Goal: Task Accomplishment & Management: Manage account settings

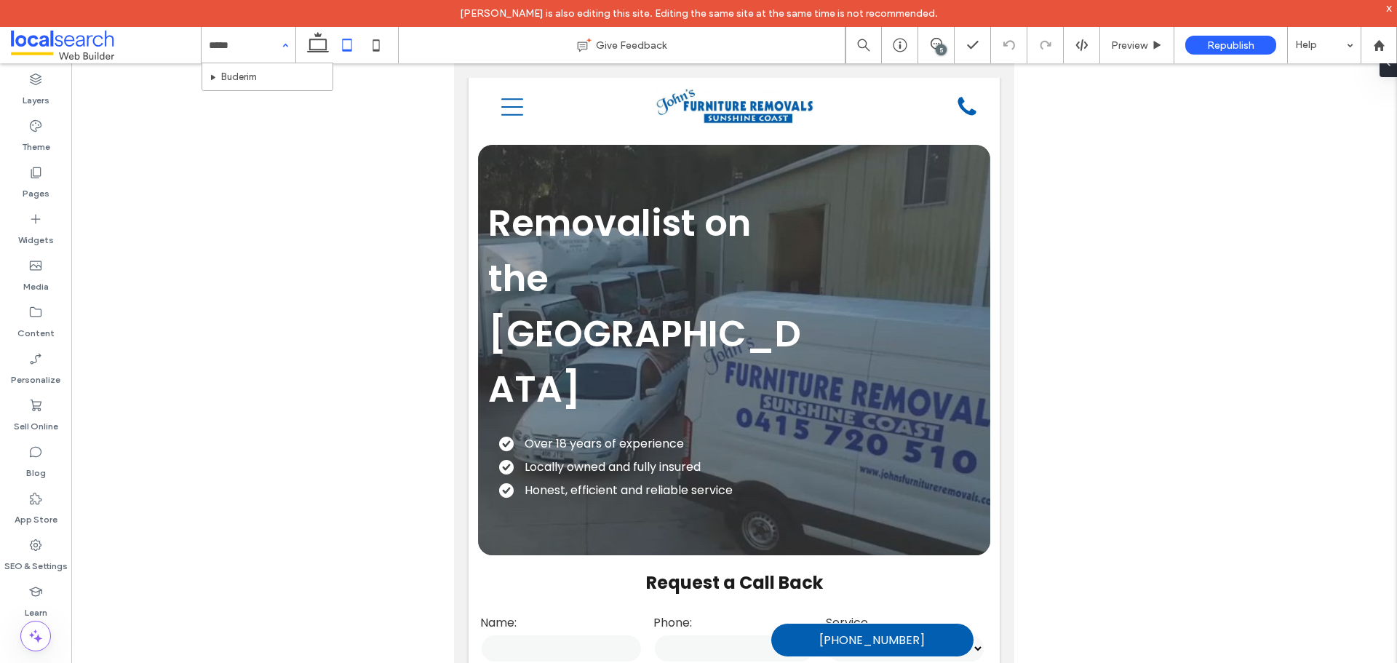
type input "******"
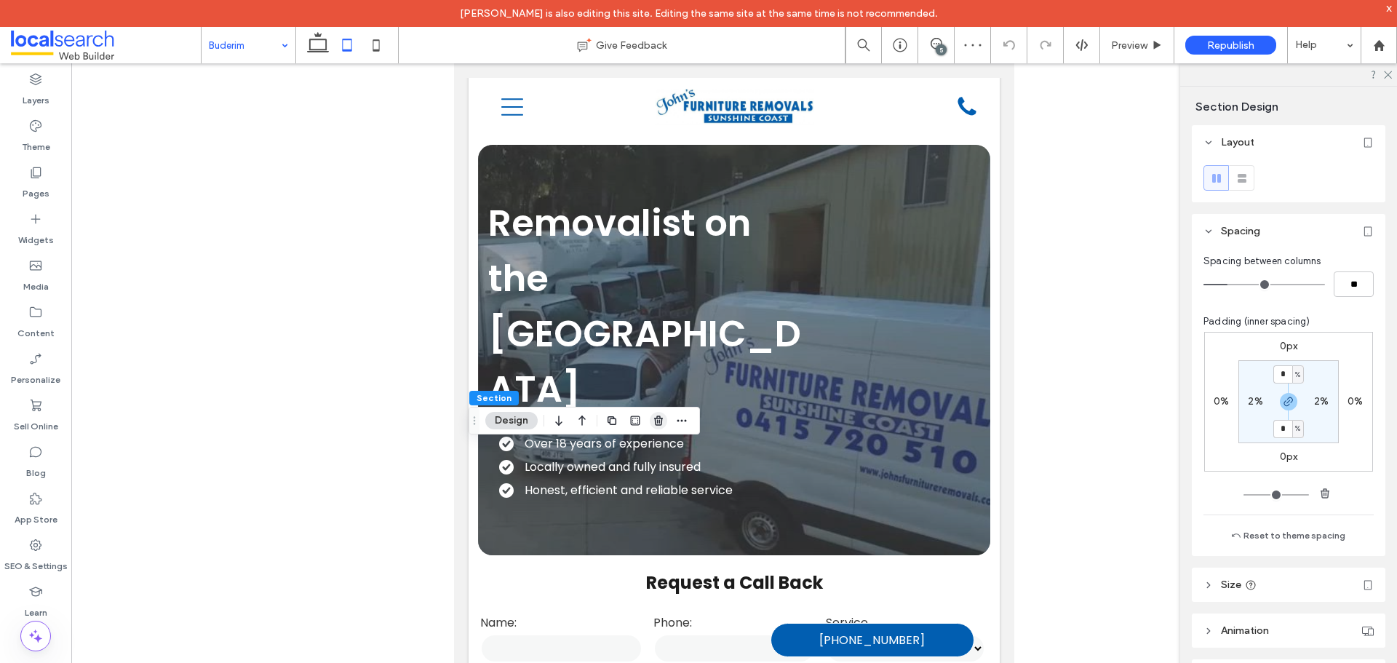
click at [650, 426] on span "button" at bounding box center [658, 420] width 17 height 17
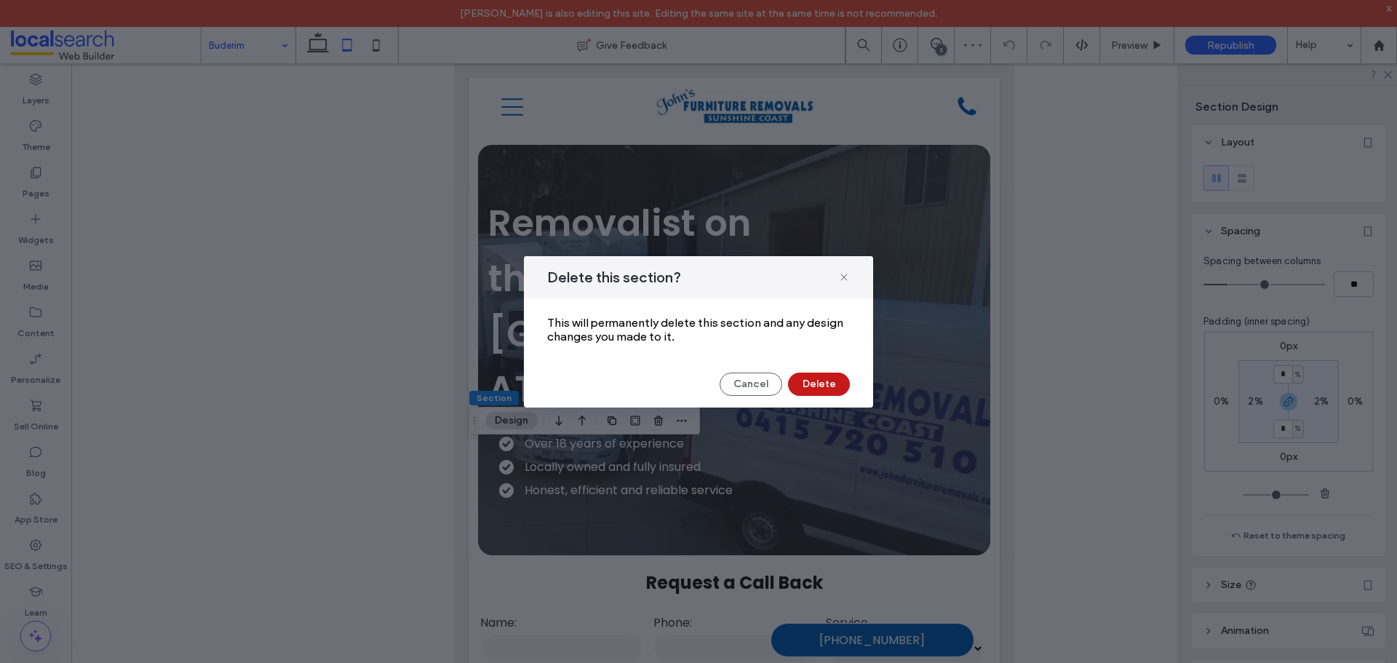
click at [794, 383] on button "Delete" at bounding box center [819, 383] width 62 height 23
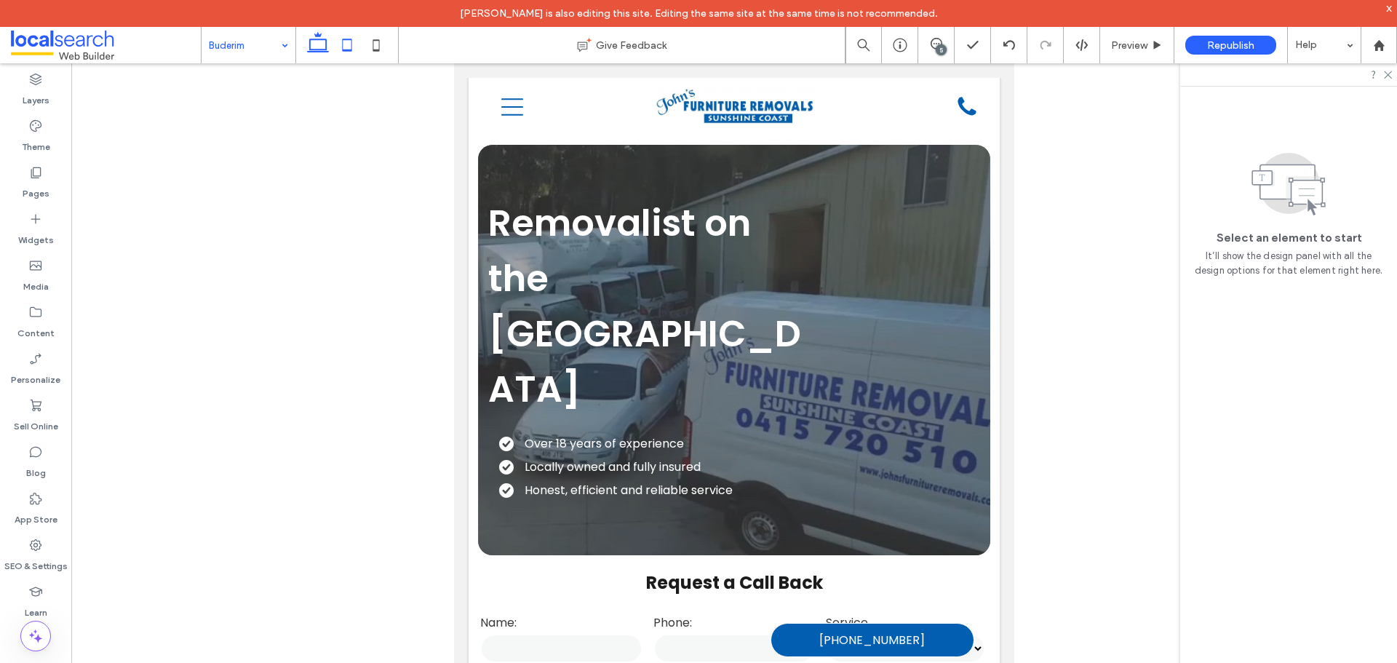
click at [315, 48] on icon at bounding box center [317, 45] width 29 height 29
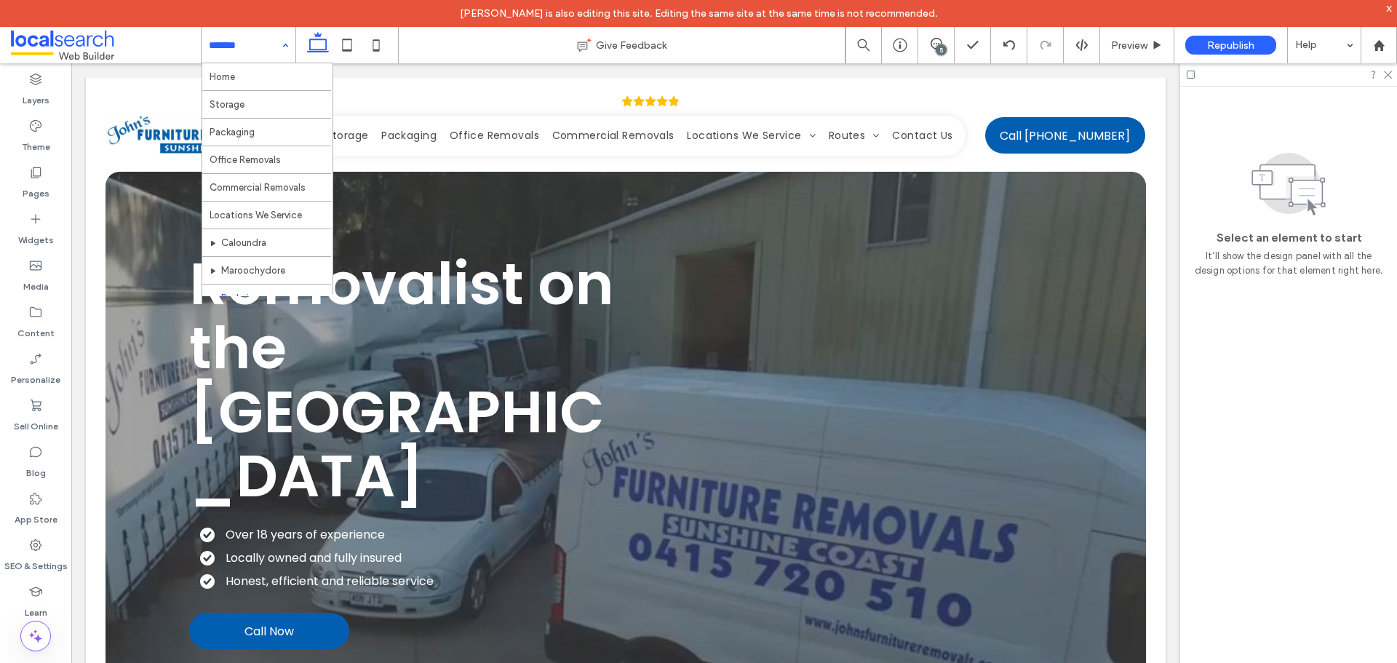
drag, startPoint x: 277, startPoint y: 40, endPoint x: 253, endPoint y: 206, distance: 167.6
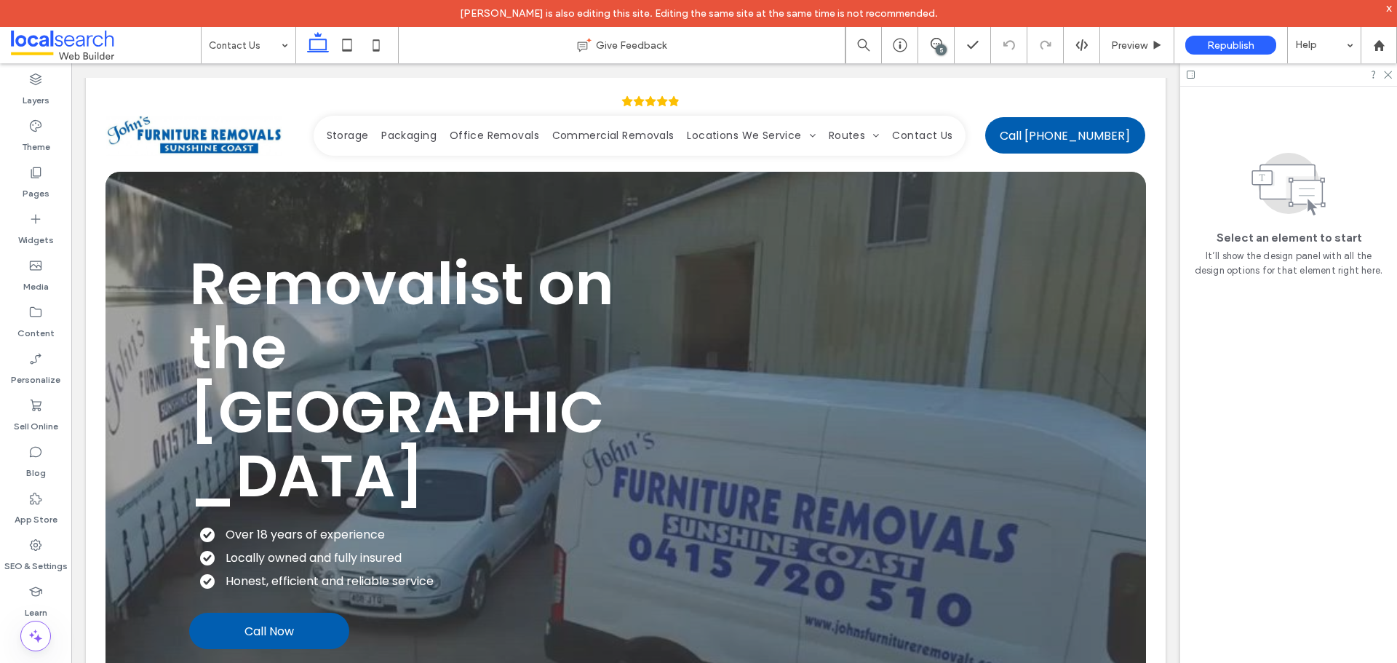
click at [938, 49] on div "5" at bounding box center [941, 49] width 11 height 11
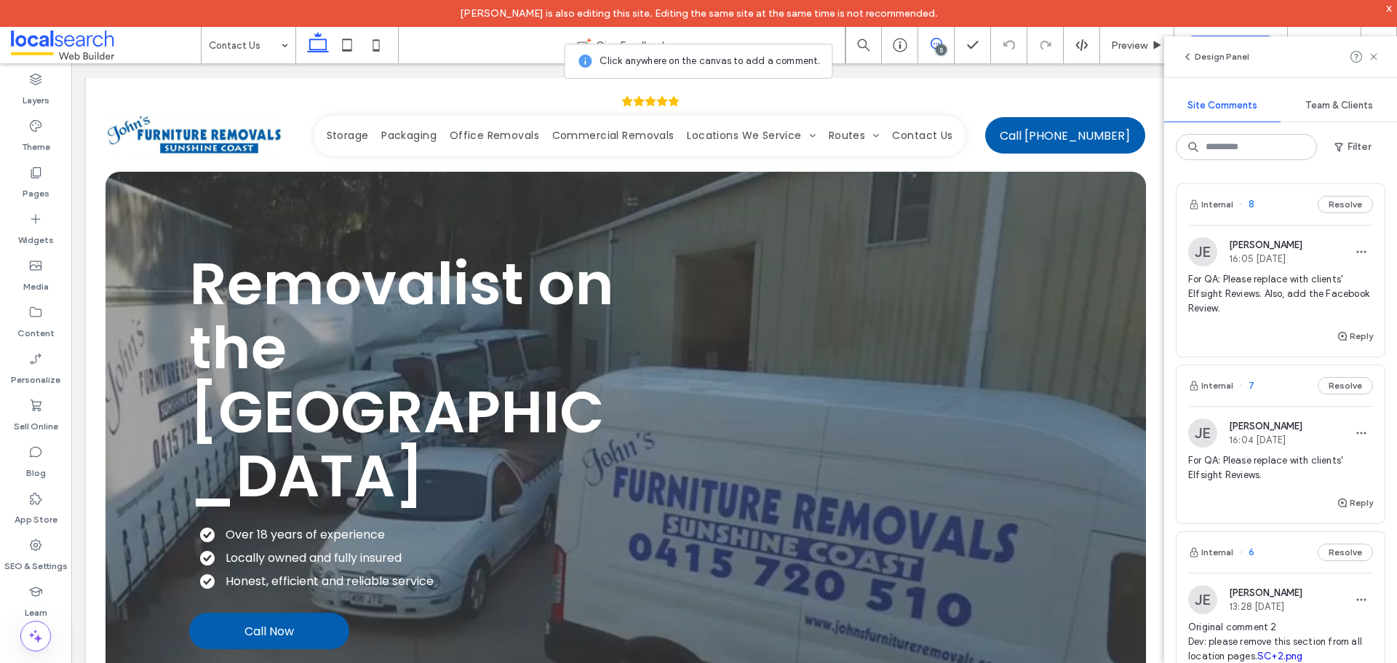
click at [938, 49] on div "5" at bounding box center [941, 49] width 11 height 11
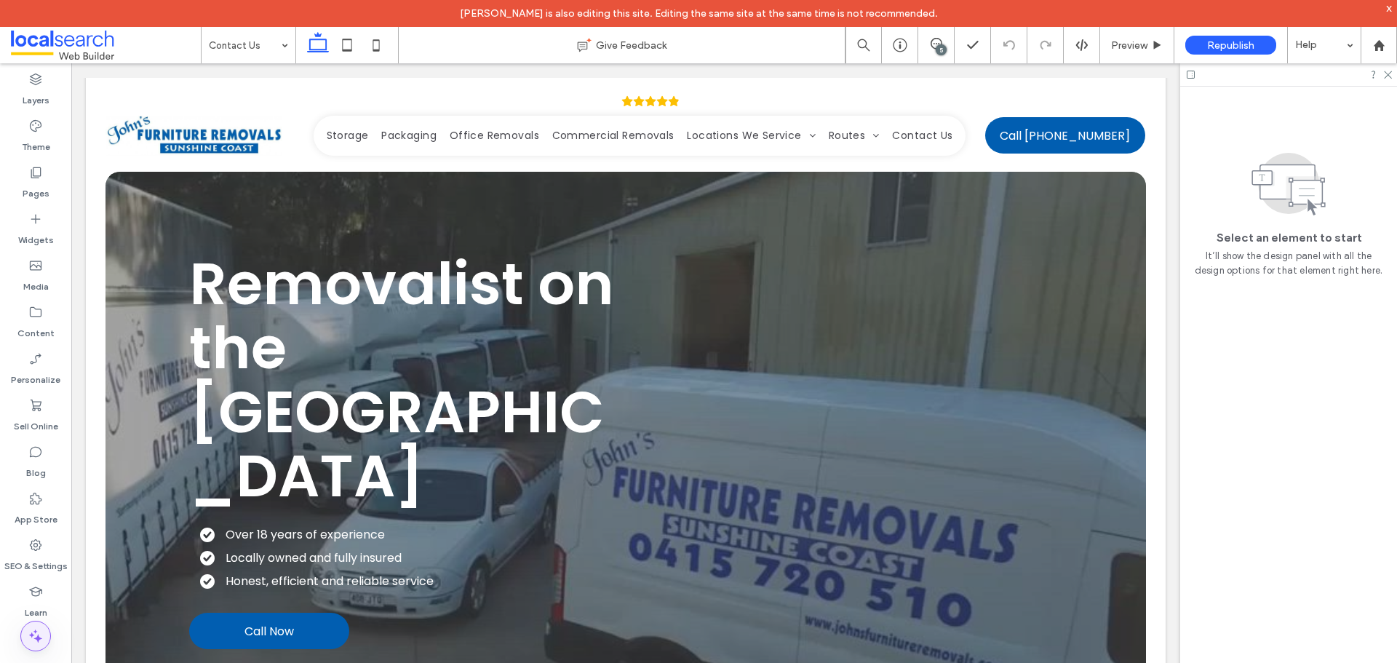
click at [25, 635] on span at bounding box center [35, 635] width 29 height 29
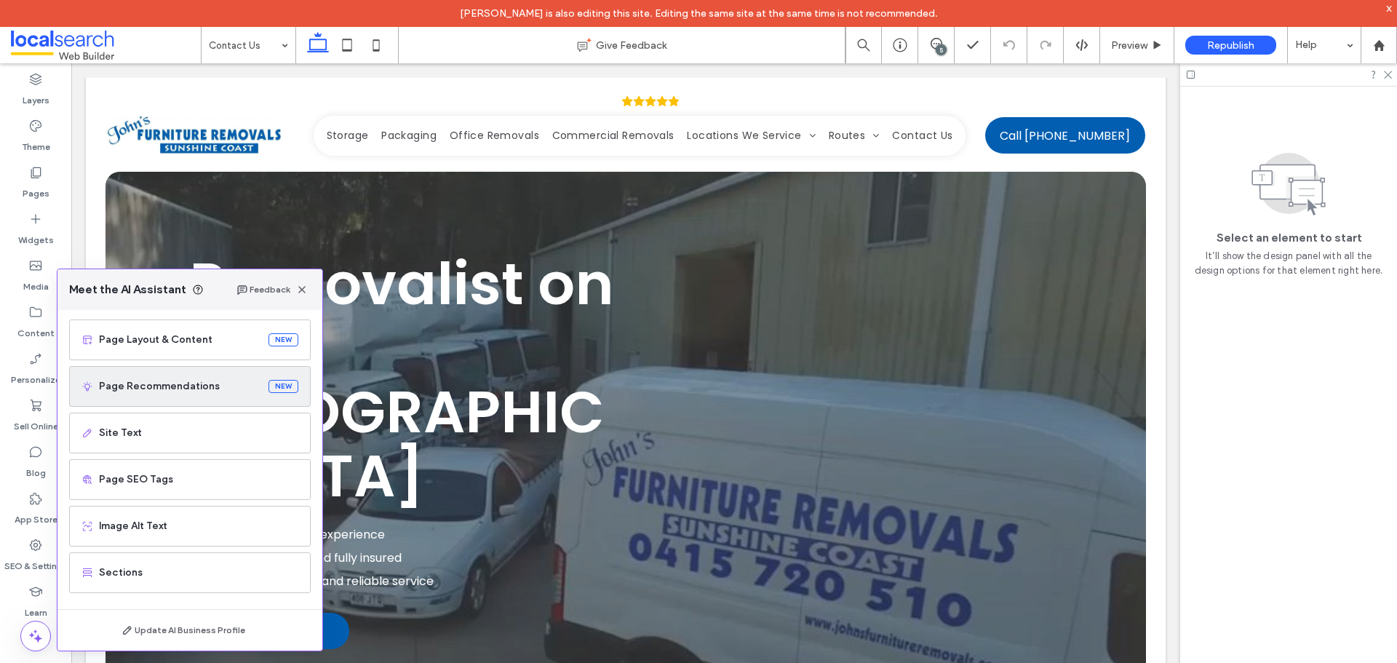
scroll to position [92, 0]
click at [120, 484] on span "Page SEO Tags" at bounding box center [198, 478] width 199 height 15
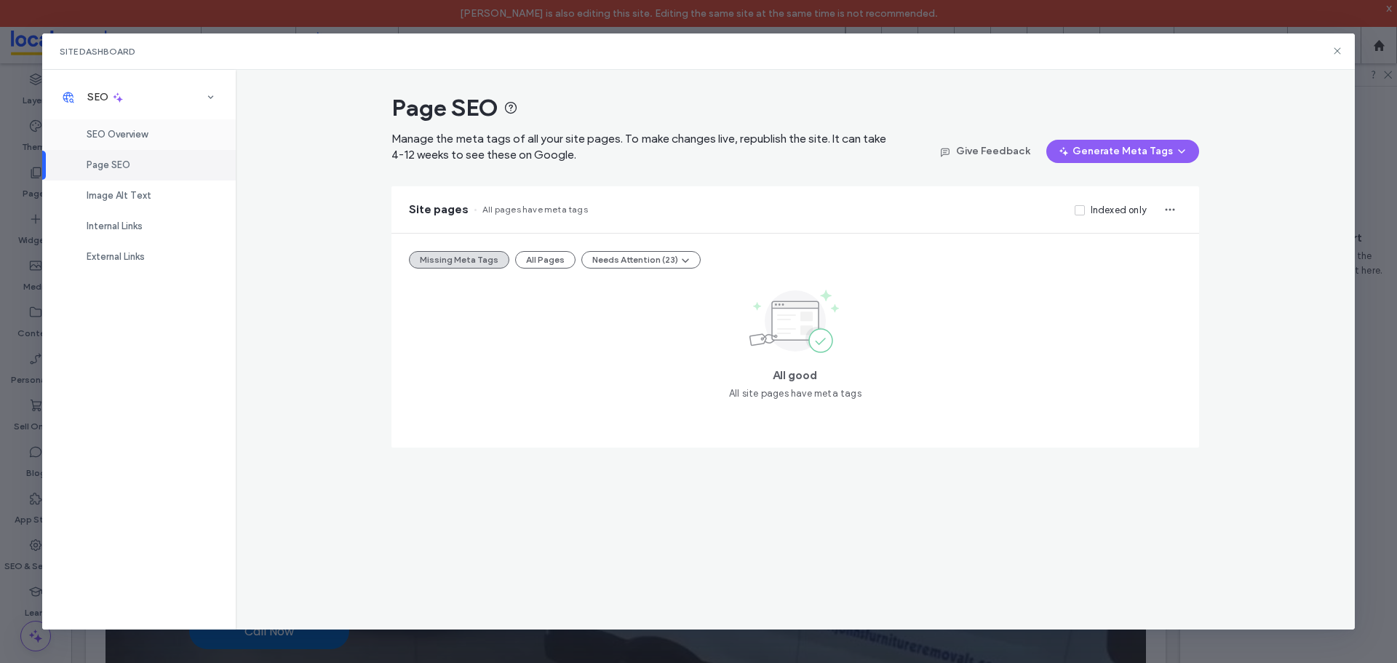
click at [141, 128] on div "SEO Overview" at bounding box center [139, 134] width 194 height 31
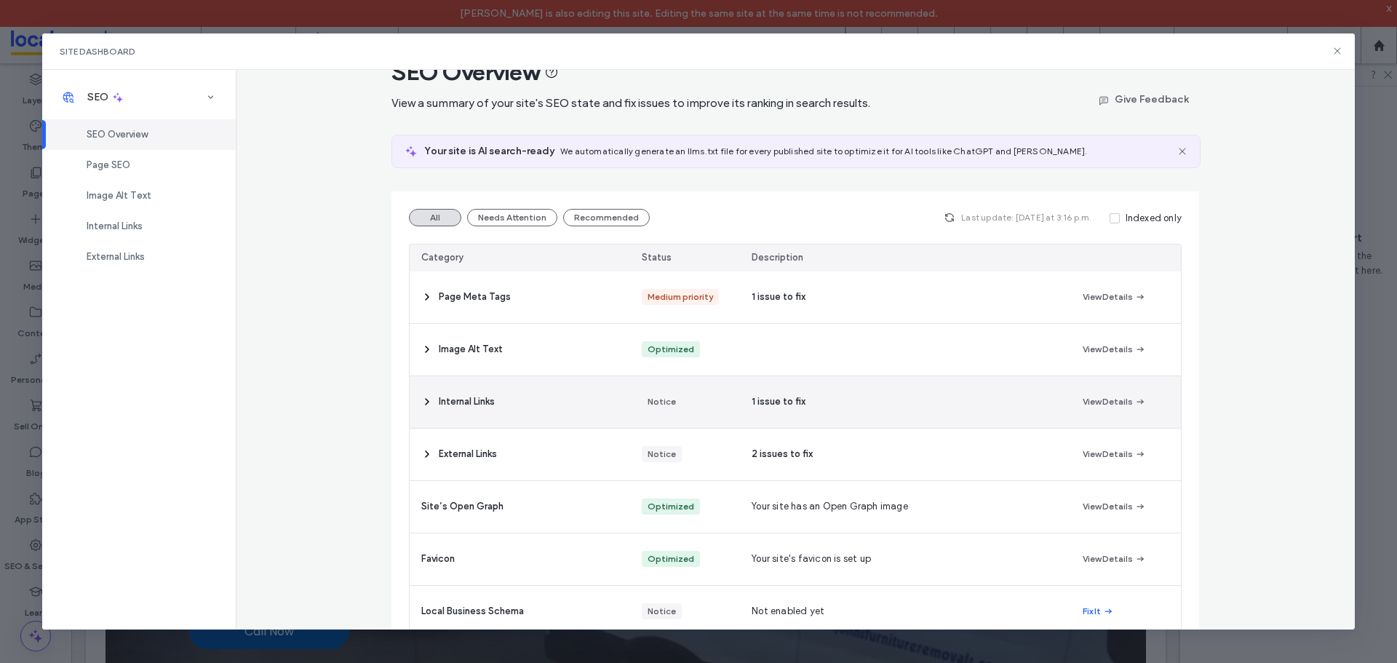
scroll to position [0, 0]
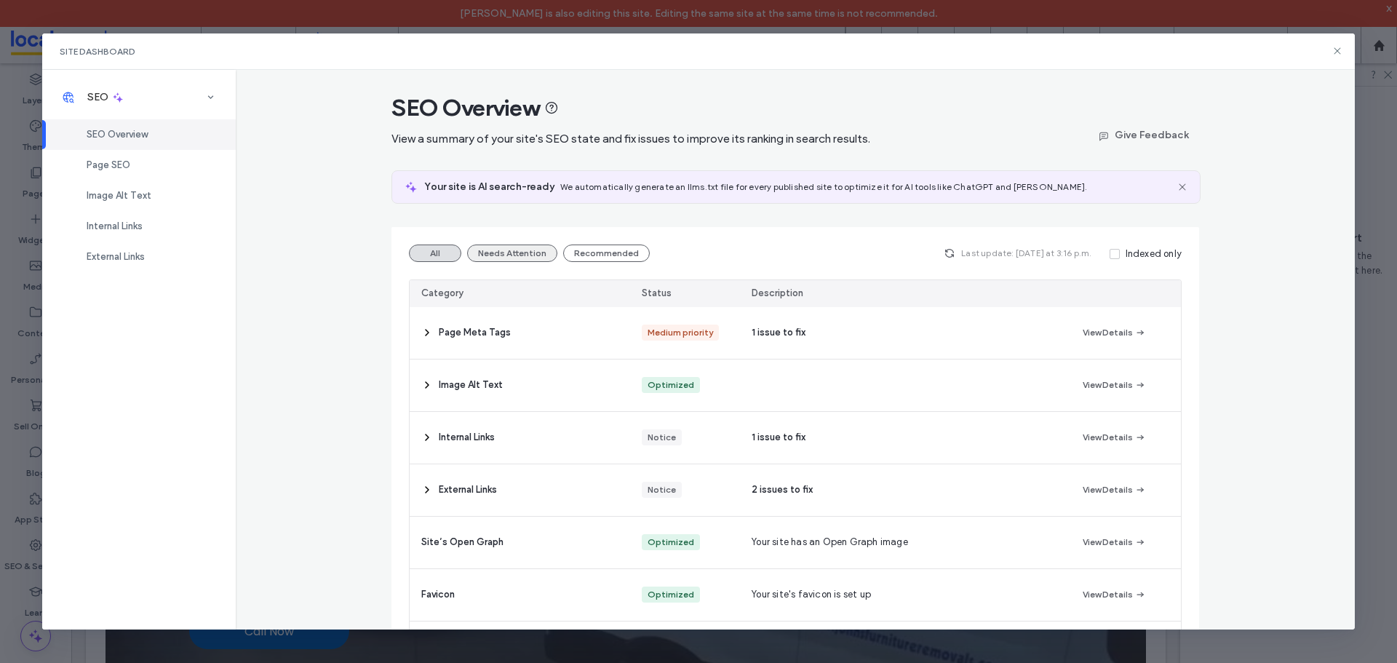
click at [519, 247] on button "Needs Attention" at bounding box center [512, 252] width 90 height 17
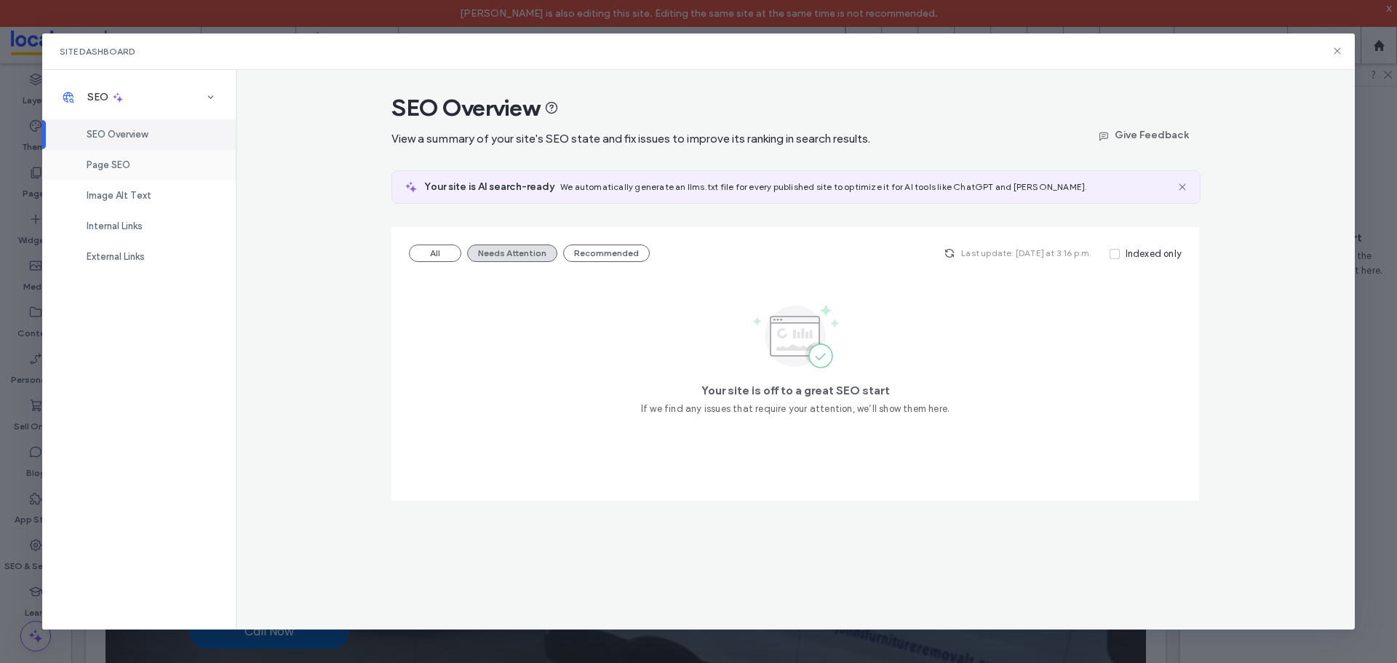
click at [119, 168] on span "Page SEO" at bounding box center [109, 164] width 44 height 11
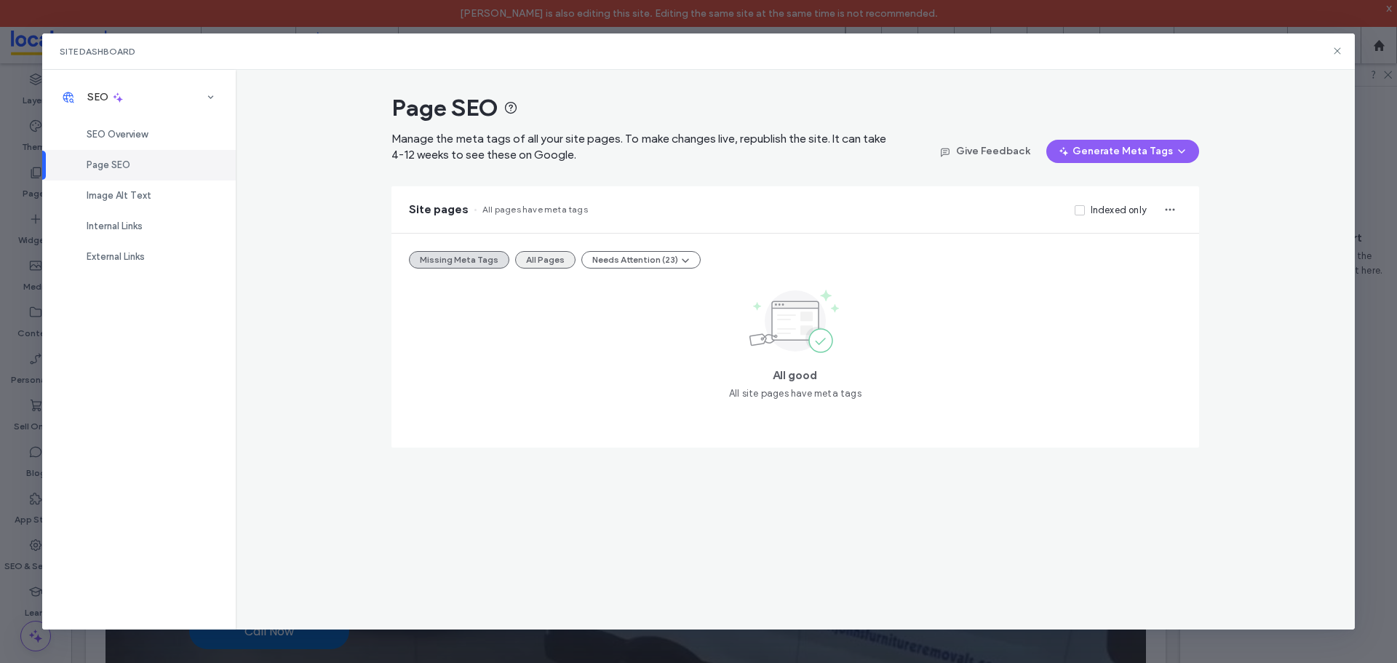
click at [551, 263] on button "All Pages" at bounding box center [545, 259] width 60 height 17
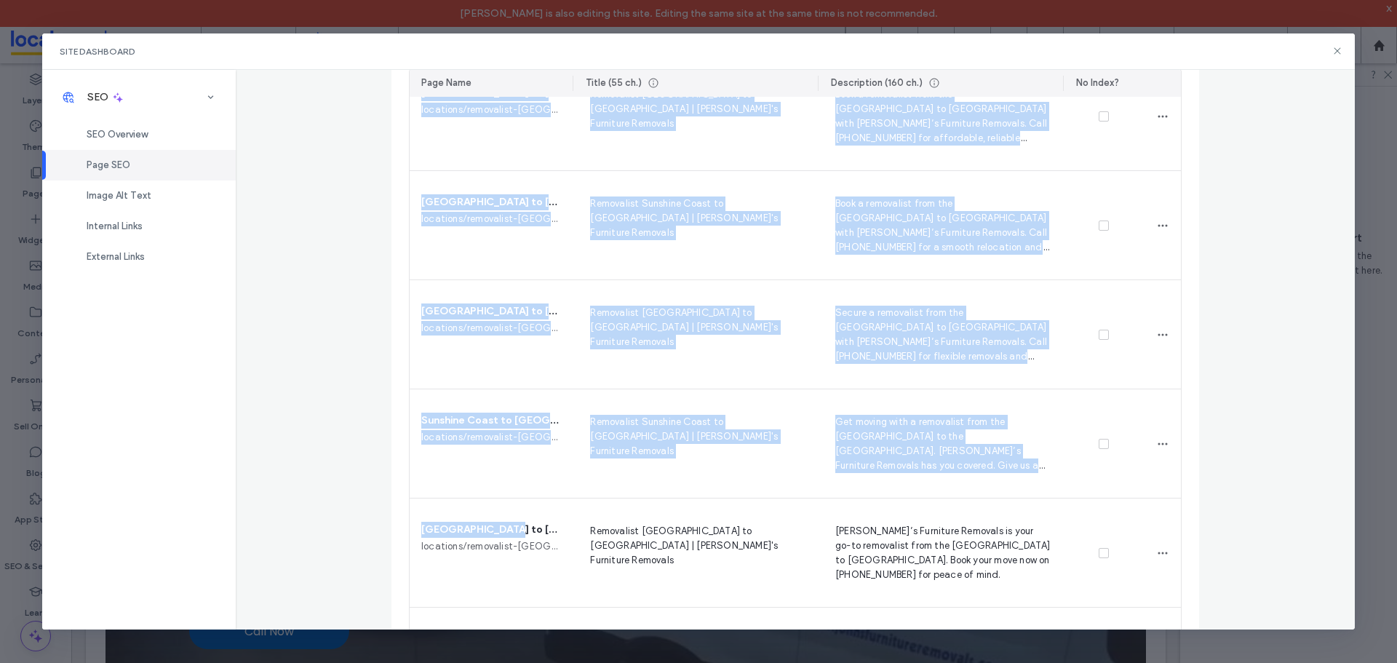
scroll to position [2255, 0]
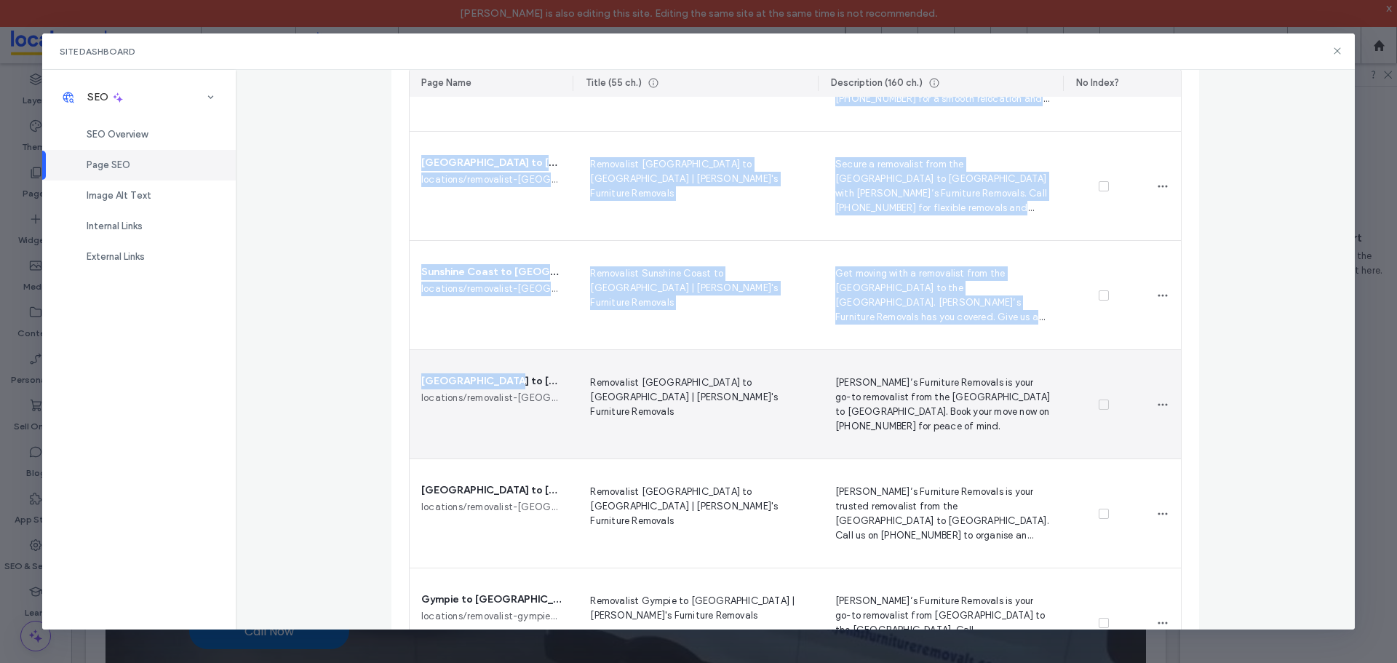
drag, startPoint x: 413, startPoint y: 340, endPoint x: 498, endPoint y: 378, distance: 92.5
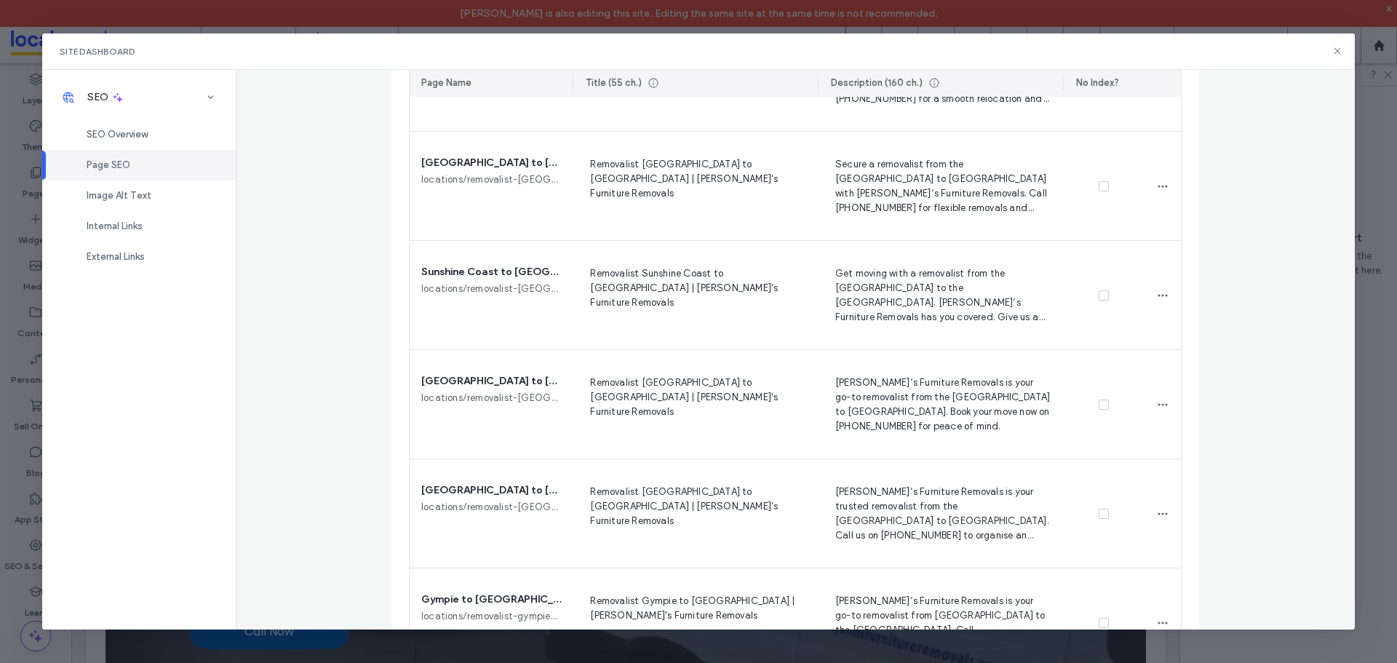
click at [334, 383] on div "Page SEO Manage the meta tags of all your site pages. To make changes live, rep…" at bounding box center [796, 350] width 1120 height 560
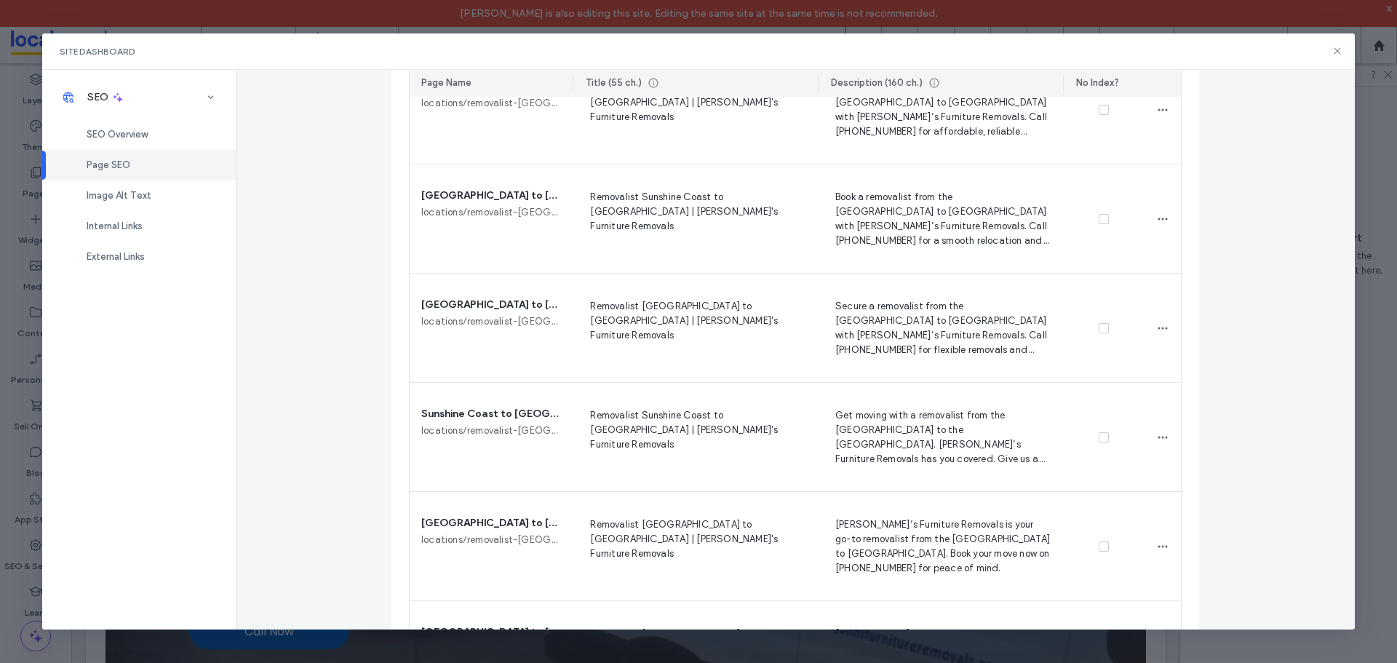
scroll to position [2110, 0]
click at [1342, 51] on icon at bounding box center [1337, 51] width 12 height 12
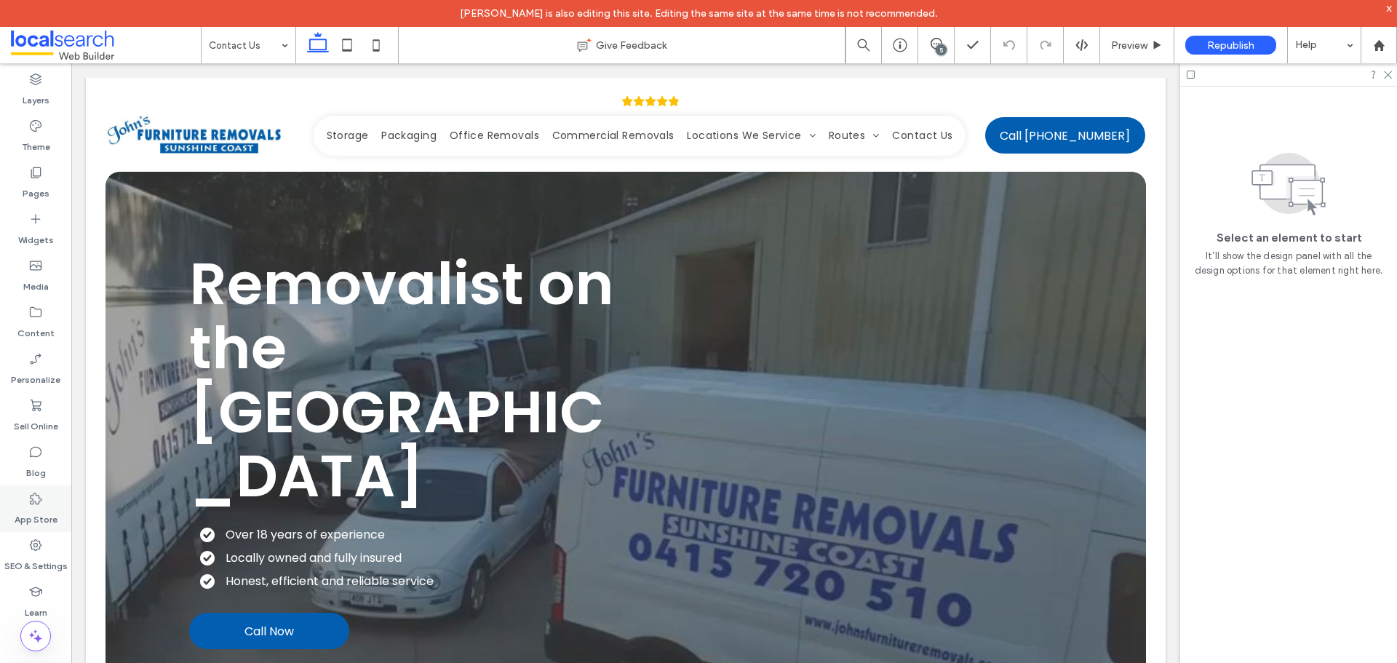
click at [45, 514] on label "App Store" at bounding box center [36, 516] width 43 height 20
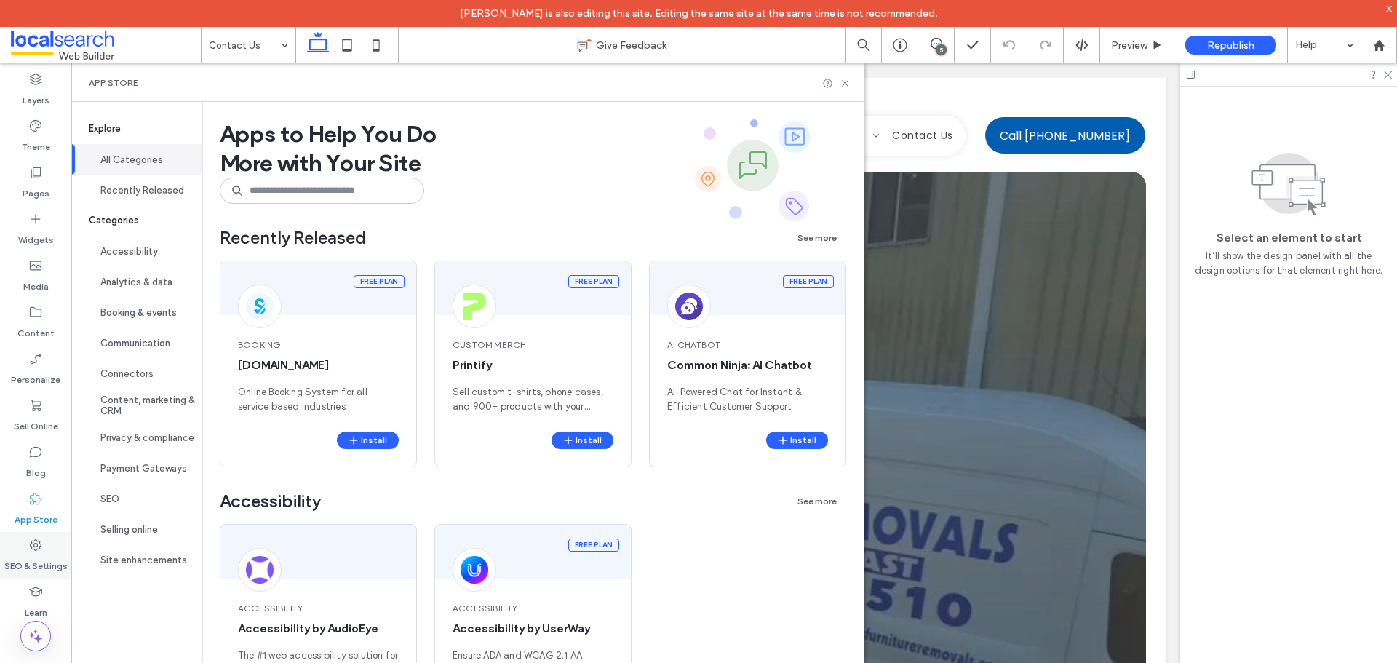
click at [37, 560] on label "SEO & Settings" at bounding box center [35, 562] width 63 height 20
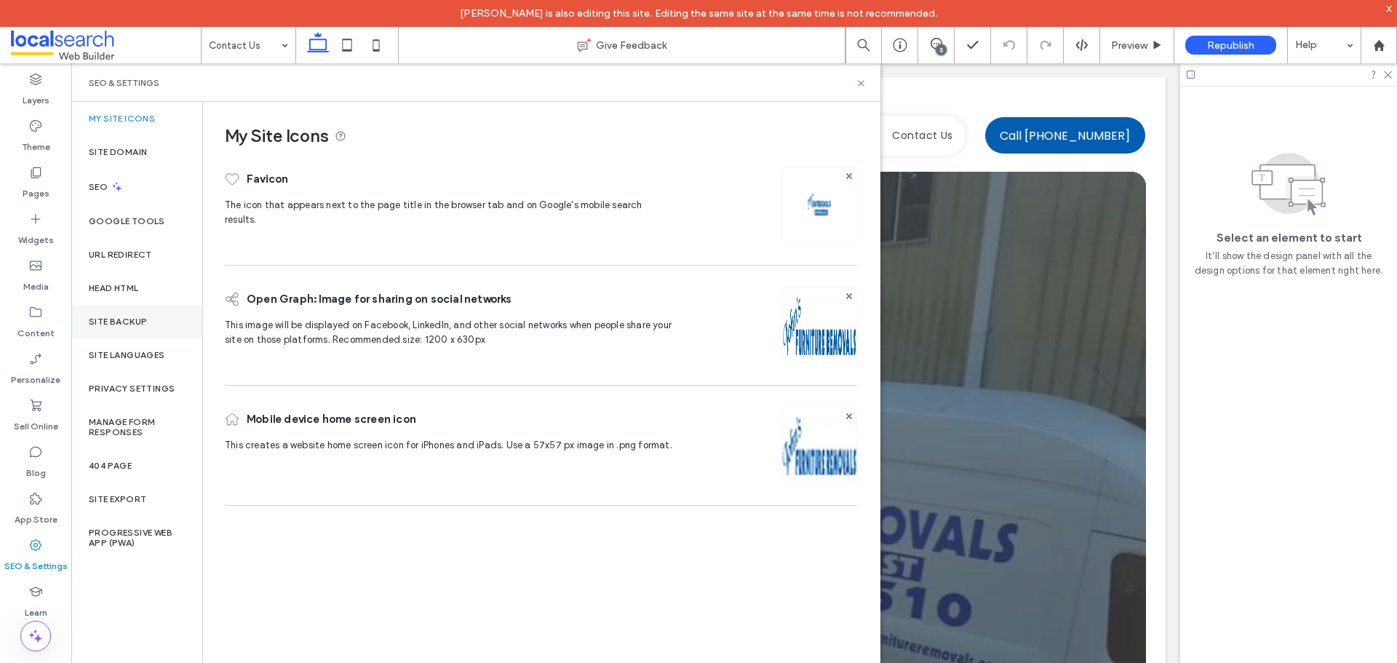
click at [140, 324] on label "Site Backup" at bounding box center [118, 321] width 58 height 10
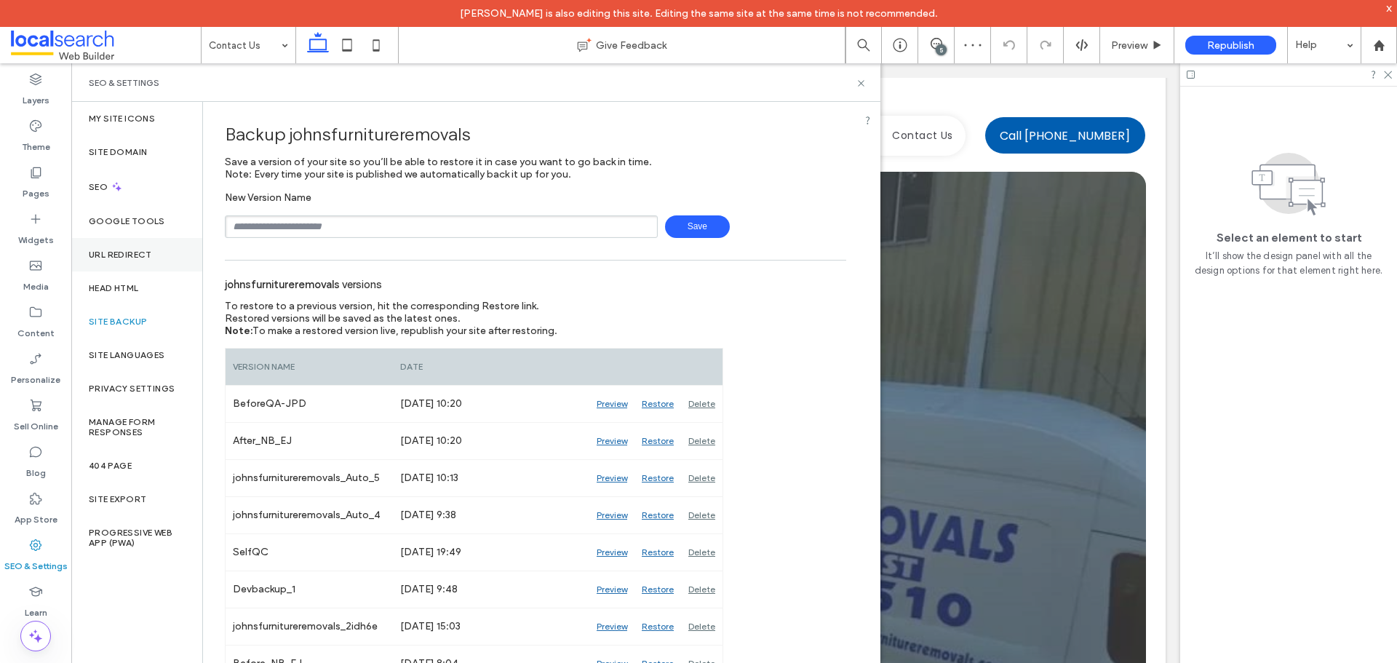
click at [142, 253] on label "URL Redirect" at bounding box center [120, 255] width 63 height 10
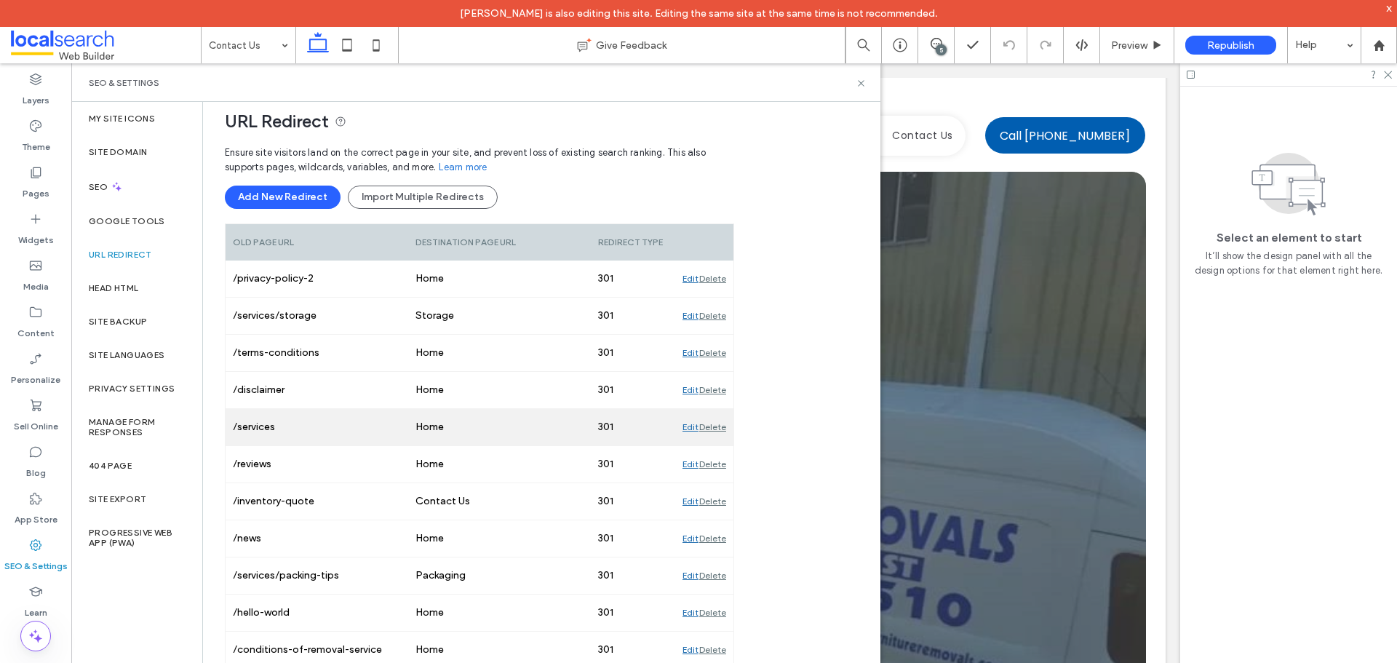
scroll to position [0, 0]
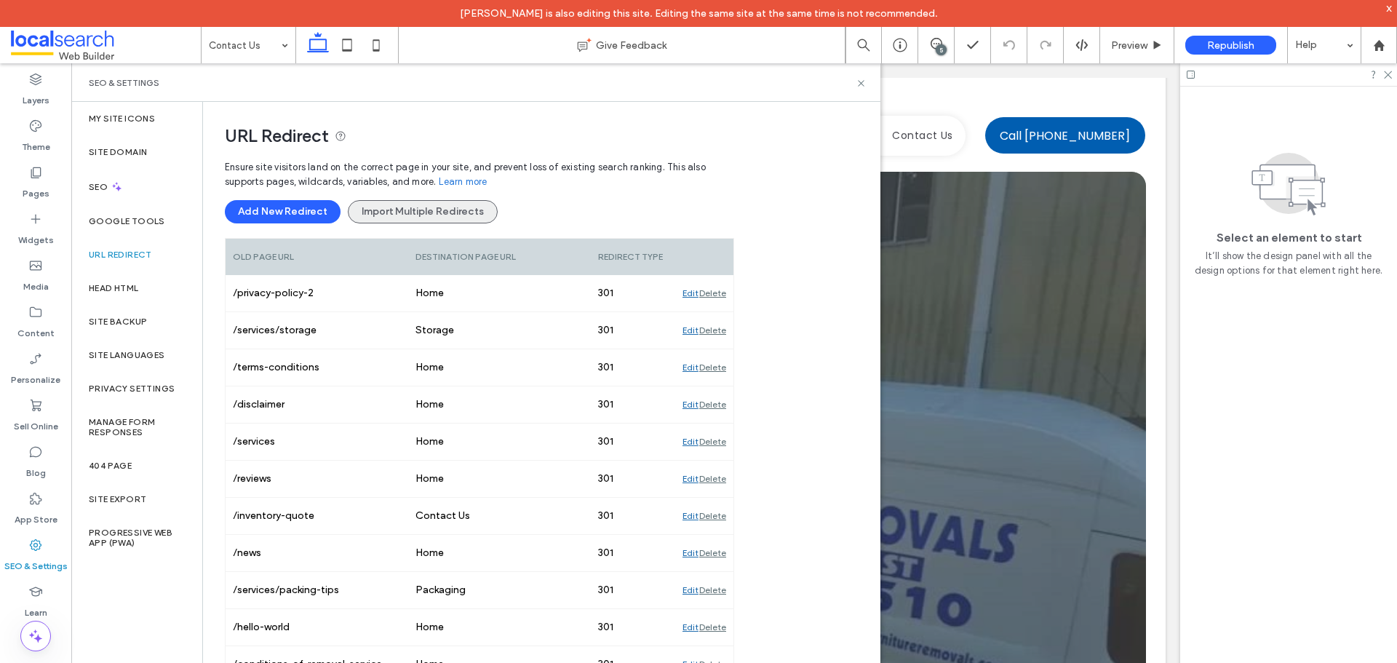
click at [435, 204] on button "Import Multiple Redirects" at bounding box center [423, 211] width 150 height 23
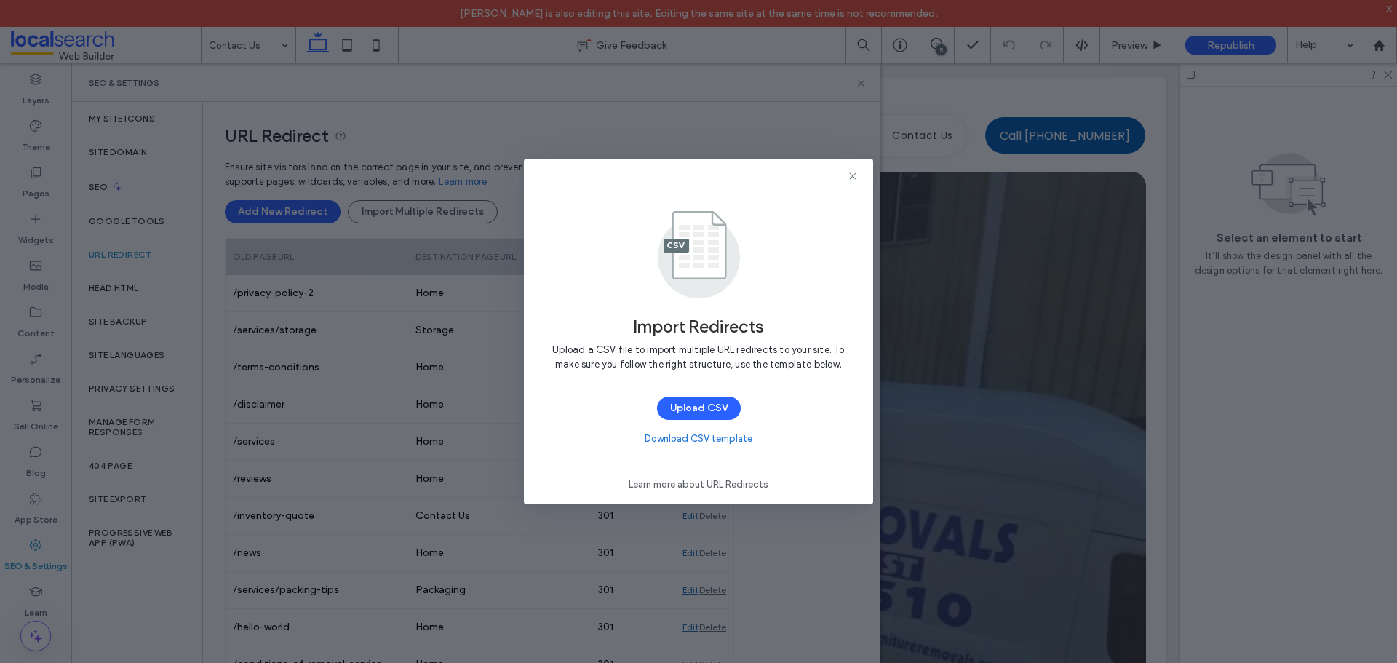
click at [682, 437] on link "Download CSV template" at bounding box center [699, 438] width 108 height 15
click at [855, 175] on icon at bounding box center [853, 176] width 12 height 12
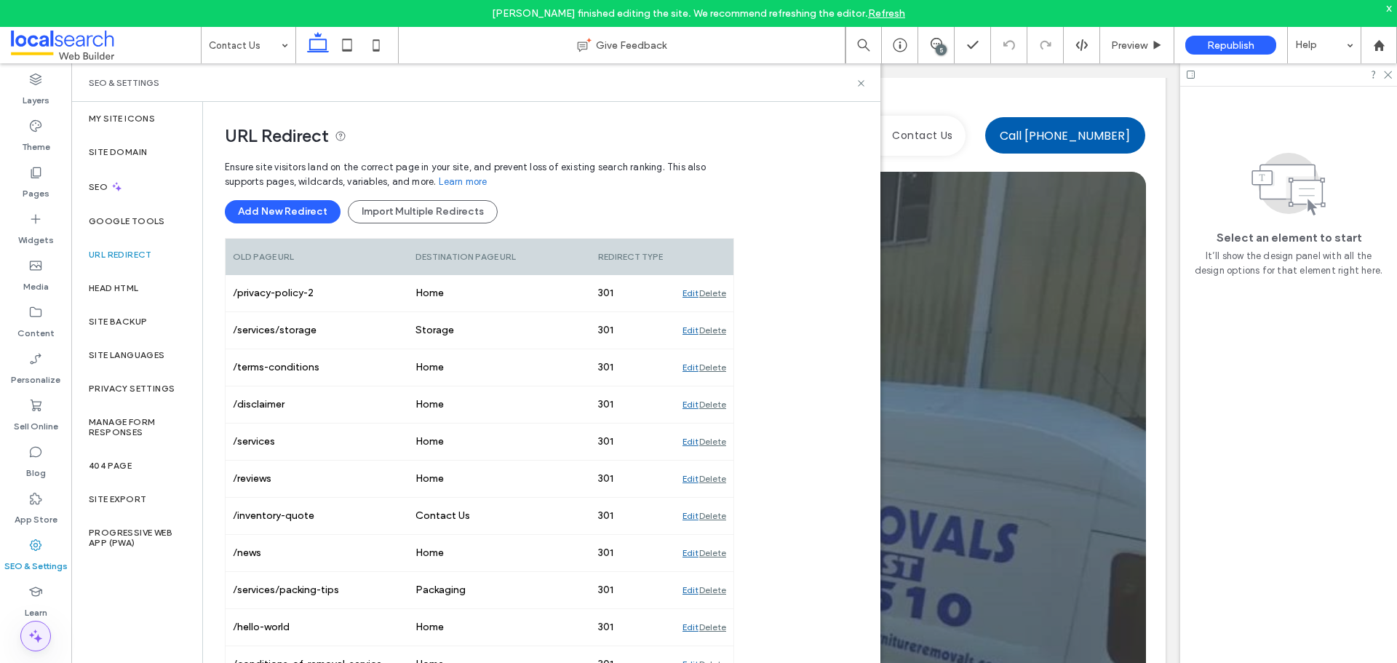
click at [31, 629] on icon at bounding box center [35, 635] width 17 height 17
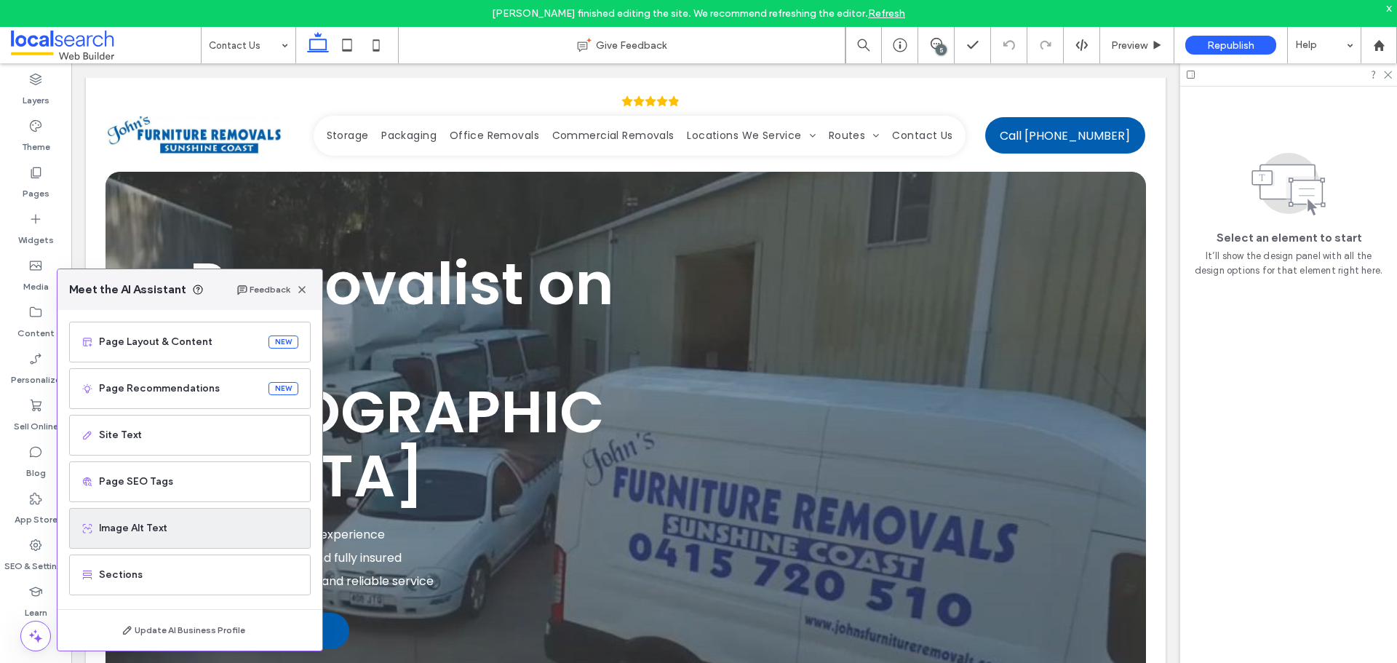
scroll to position [92, 0]
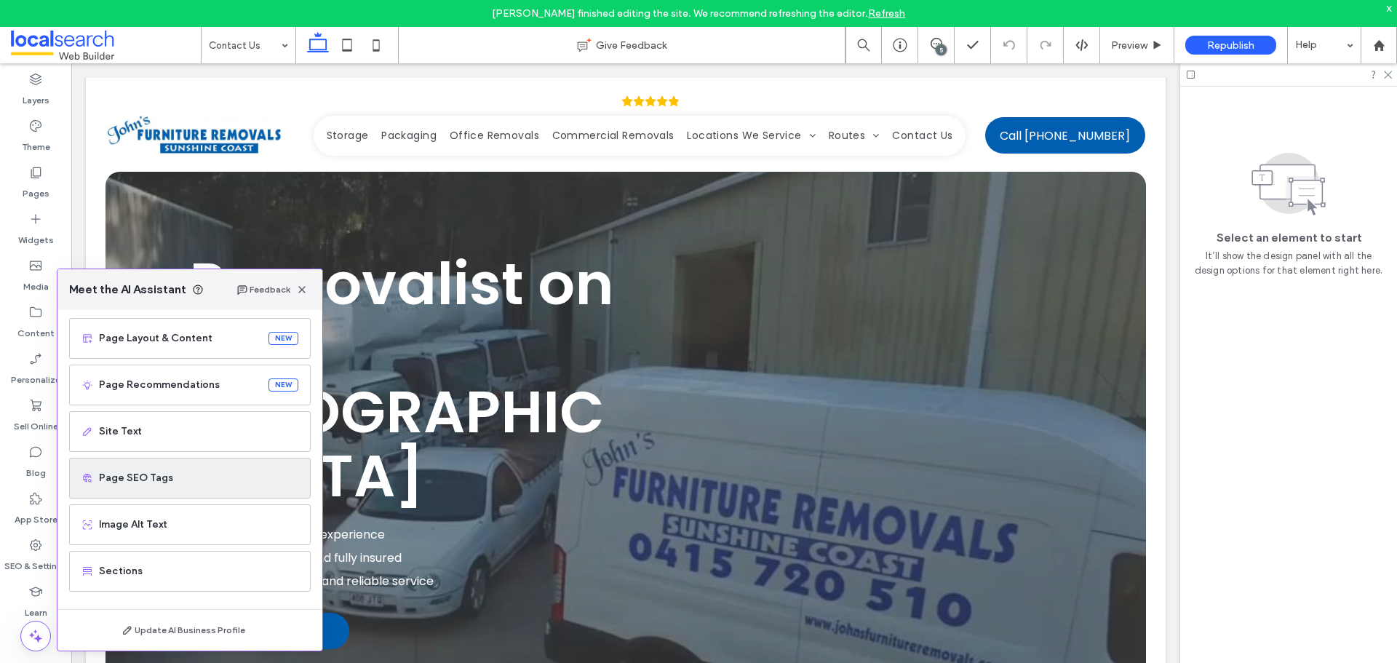
click at [152, 486] on div "Page SEO Tags" at bounding box center [190, 478] width 242 height 41
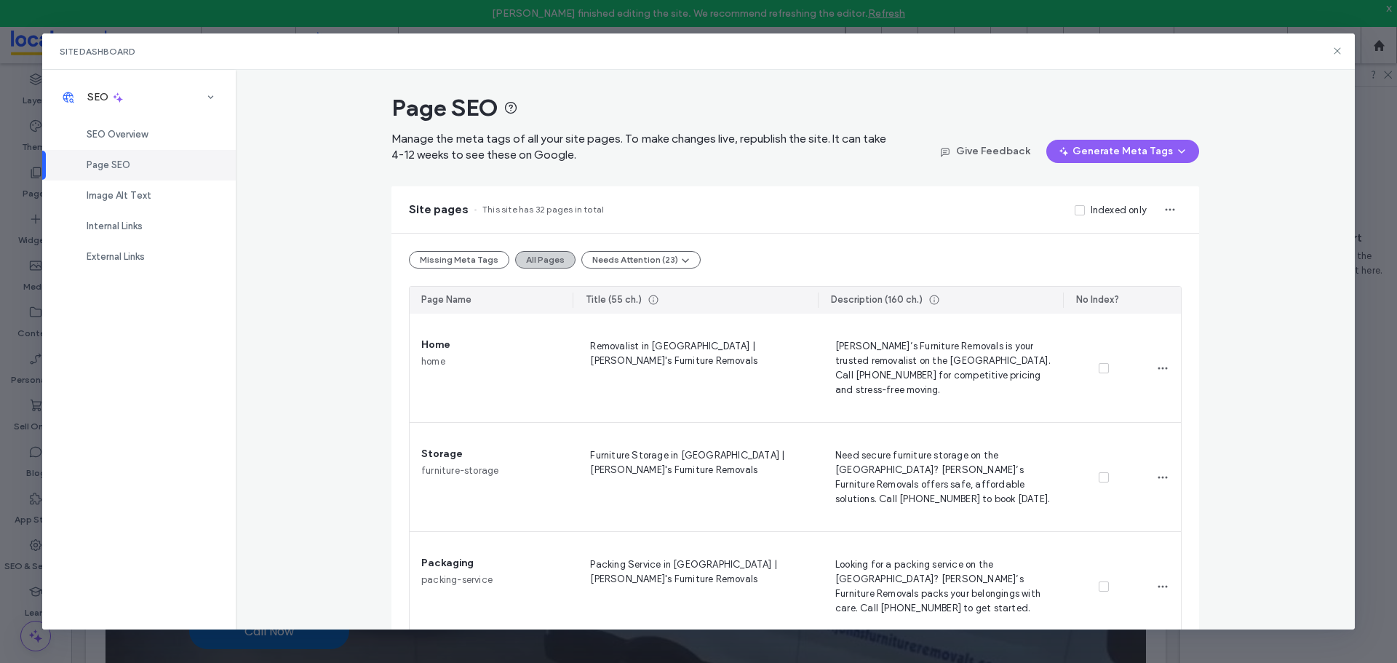
click at [541, 255] on button "All Pages" at bounding box center [545, 259] width 60 height 17
click at [541, 263] on button "All Pages" at bounding box center [545, 259] width 60 height 17
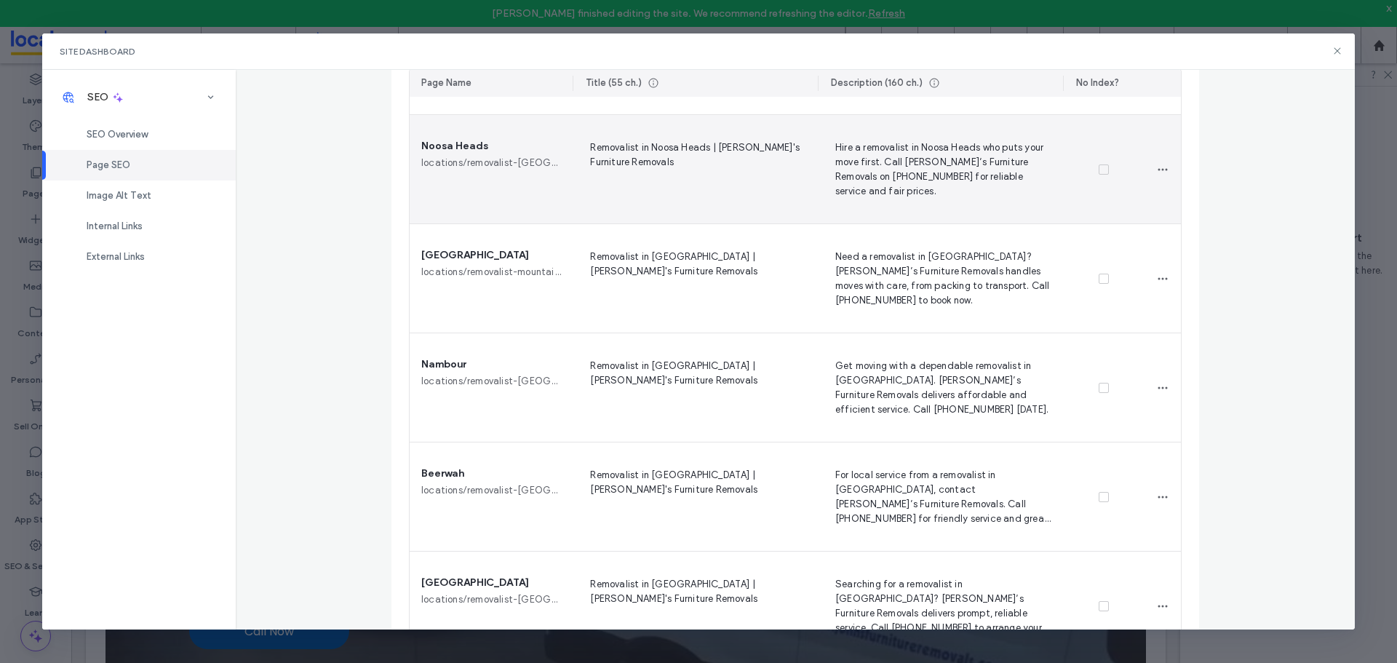
scroll to position [1091, 0]
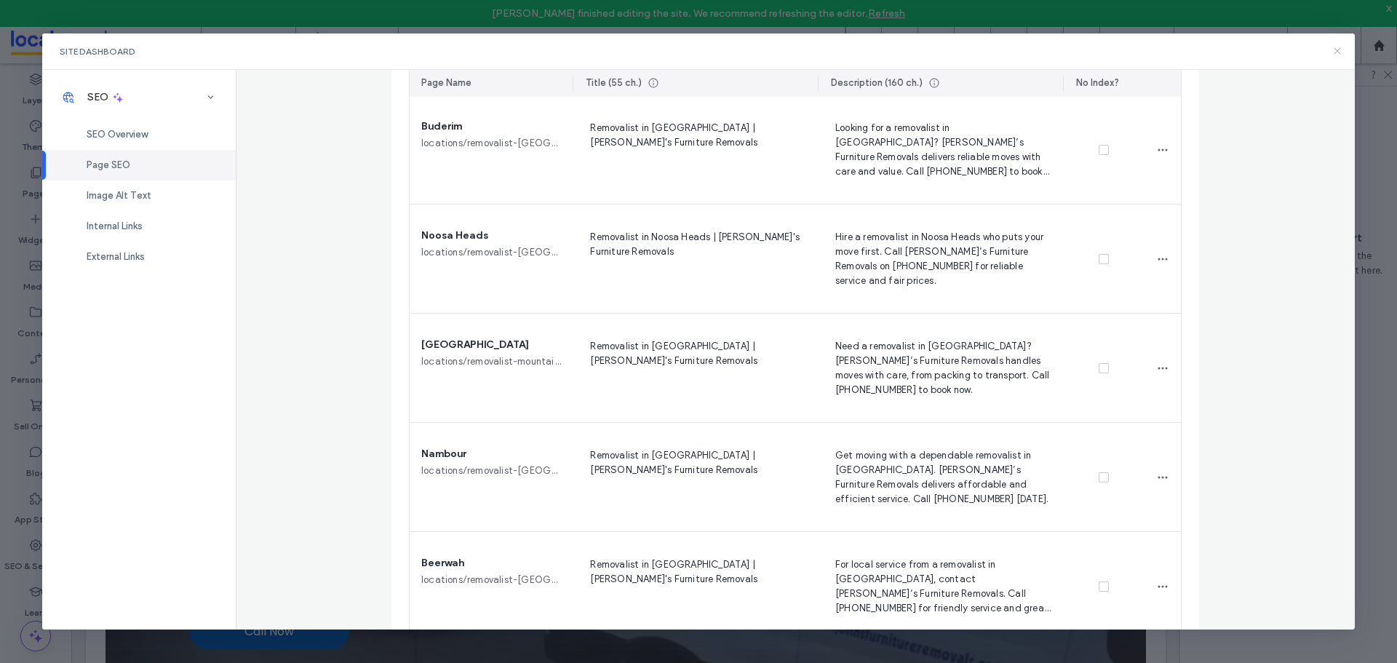
click at [1334, 46] on icon at bounding box center [1337, 51] width 12 height 12
